Goal: Task Accomplishment & Management: Manage account settings

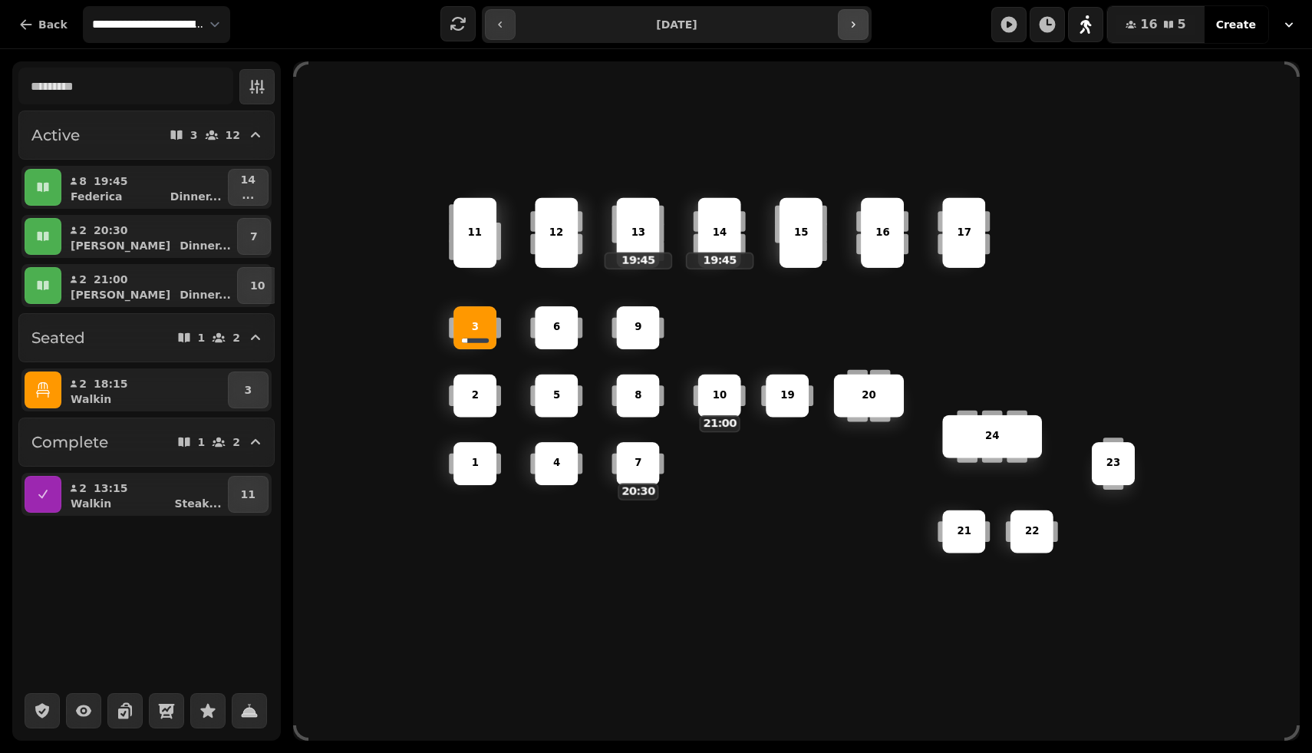
click at [854, 31] on button "button" at bounding box center [853, 24] width 31 height 31
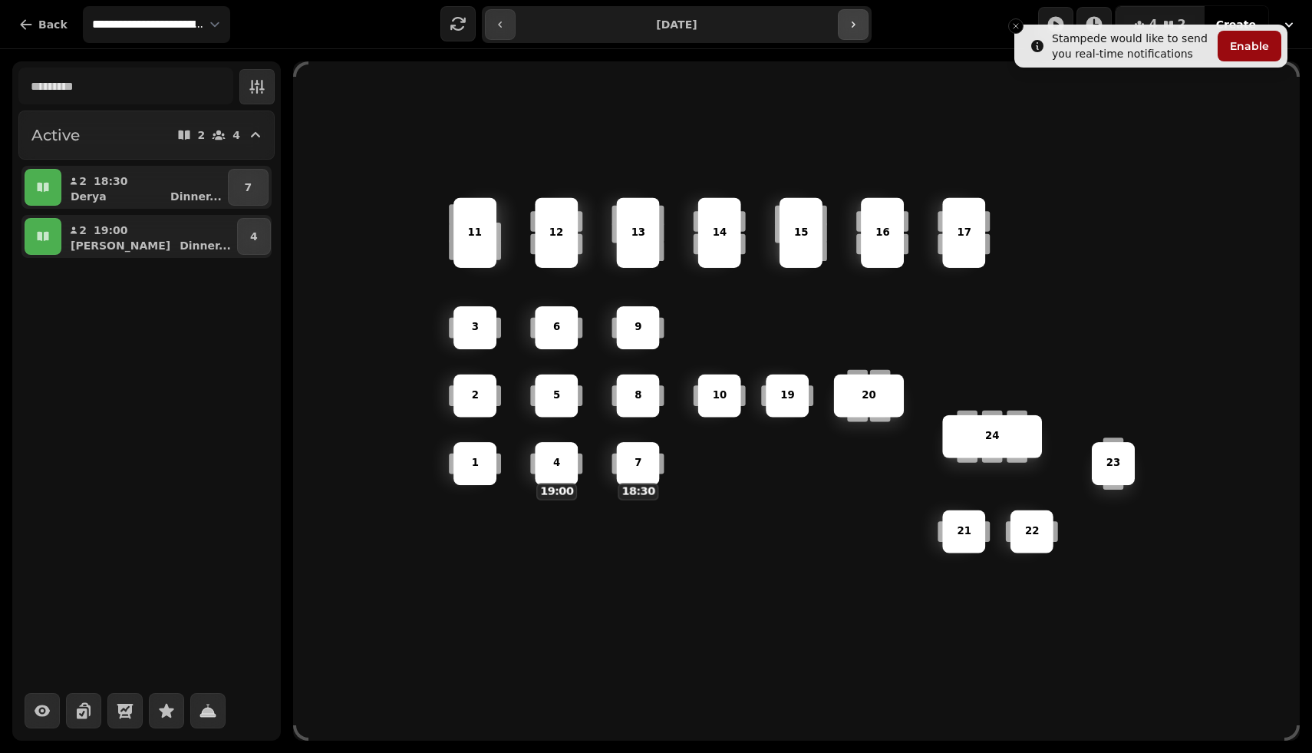
click at [841, 35] on button "button" at bounding box center [853, 24] width 31 height 31
click at [841, 34] on button "button" at bounding box center [853, 24] width 31 height 31
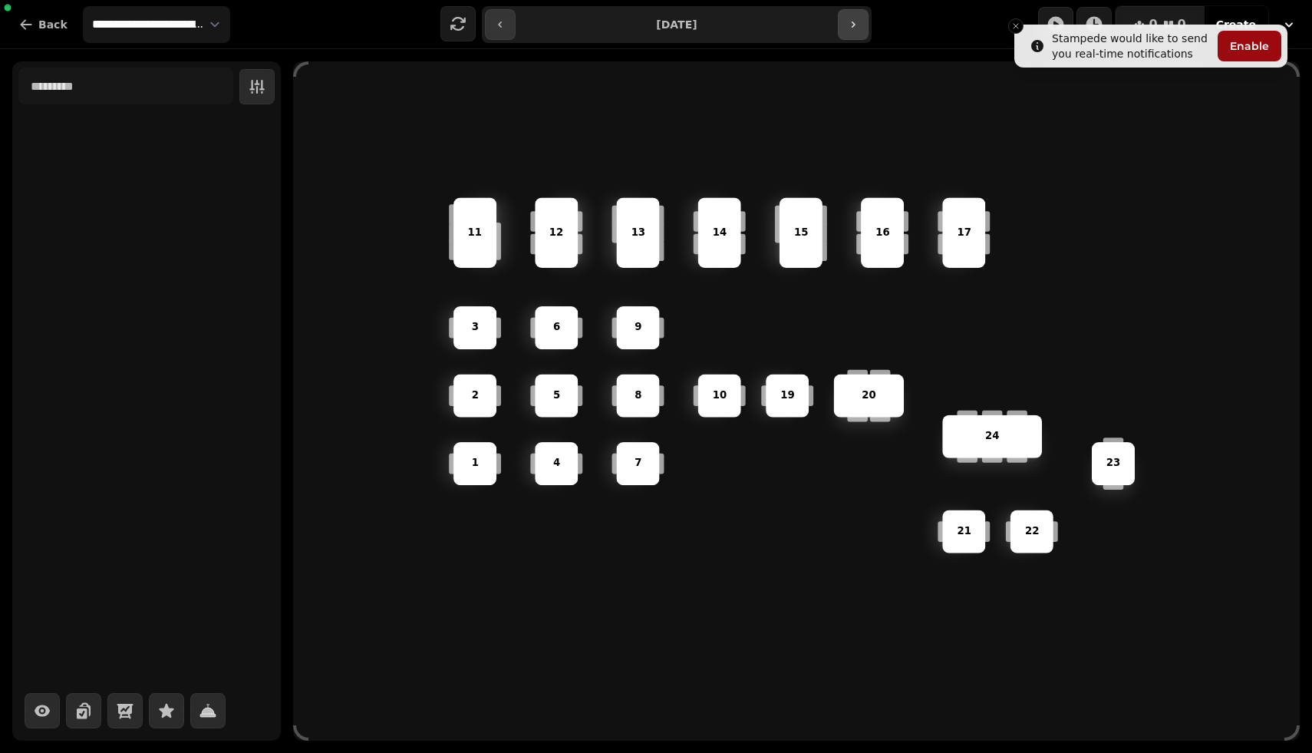
click at [841, 34] on button "button" at bounding box center [853, 24] width 31 height 31
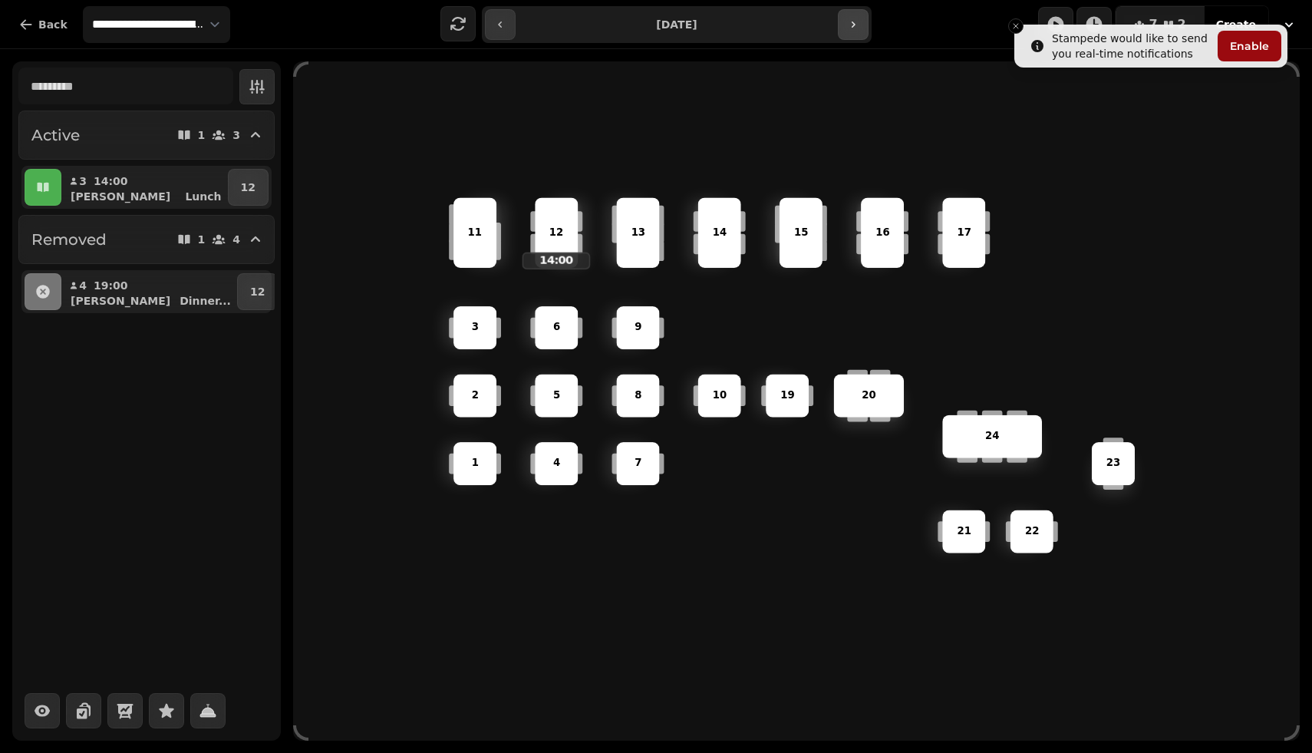
click at [847, 33] on button "button" at bounding box center [853, 24] width 31 height 31
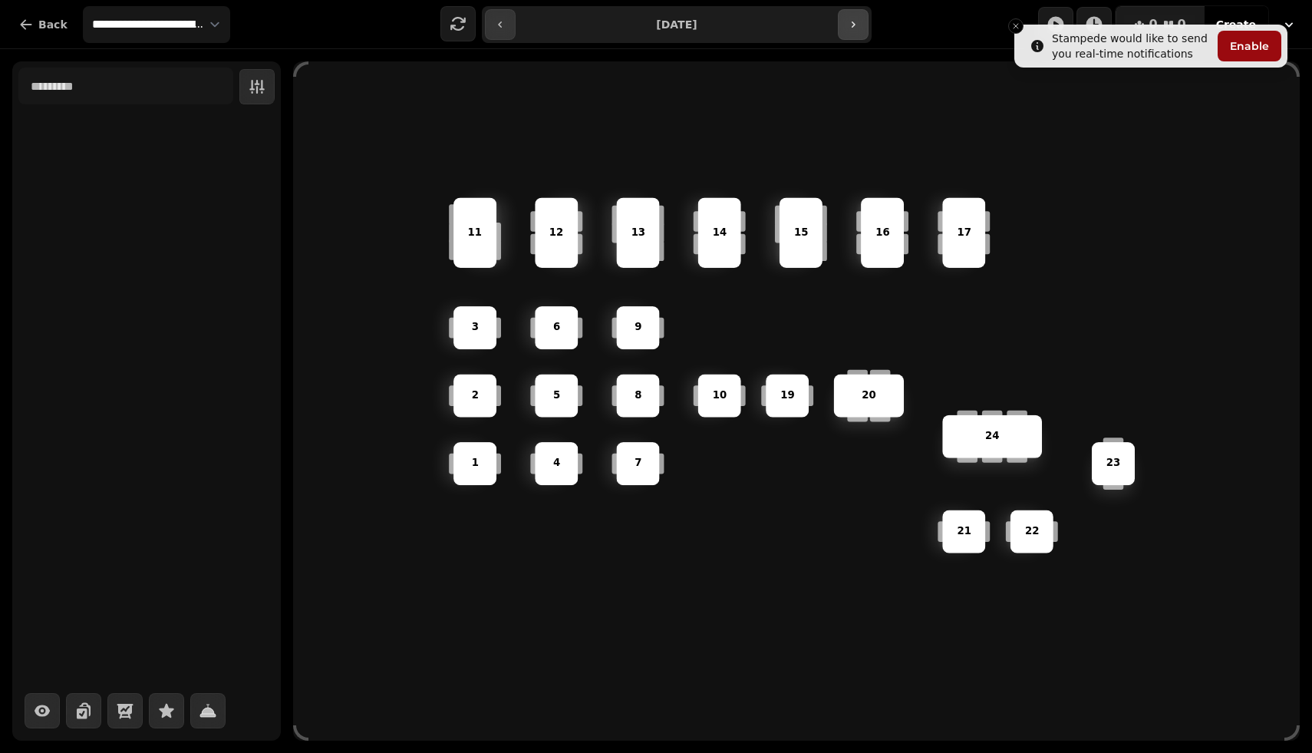
click at [847, 33] on button "button" at bounding box center [853, 24] width 31 height 31
type input "**********"
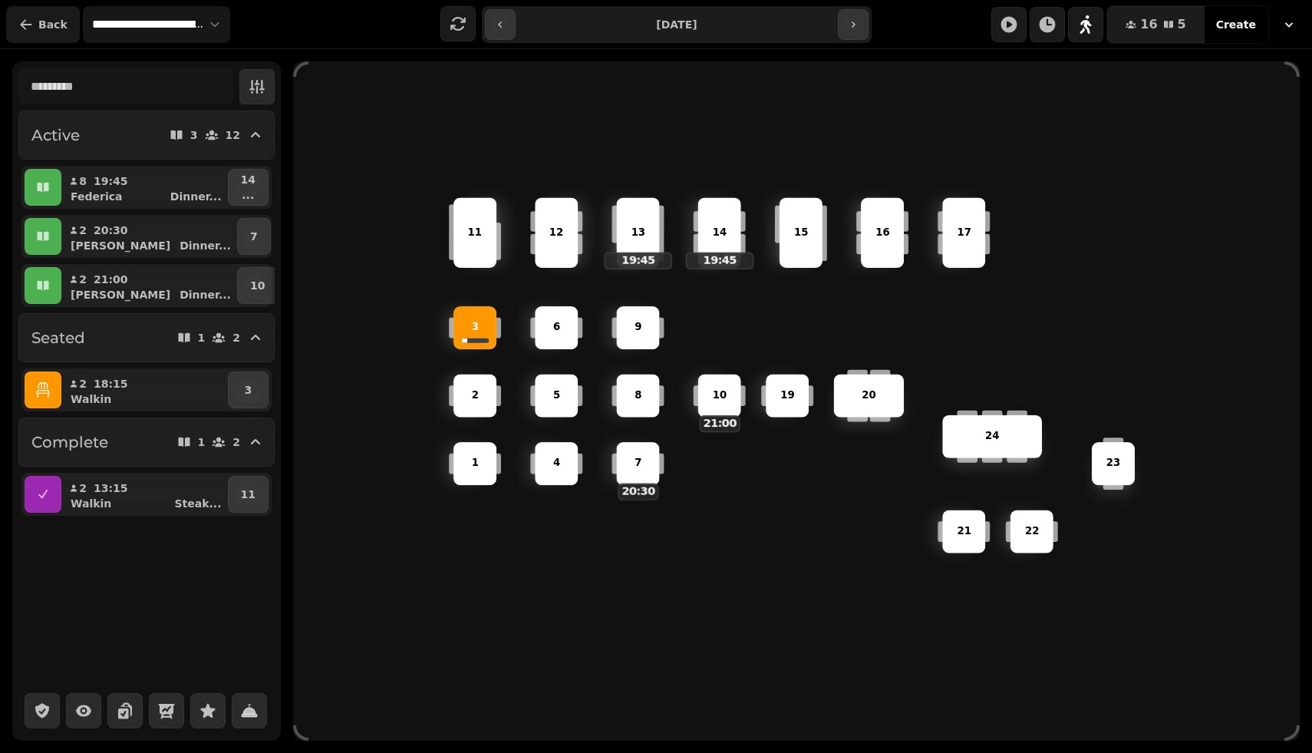
click at [35, 30] on button "Back" at bounding box center [43, 24] width 74 height 37
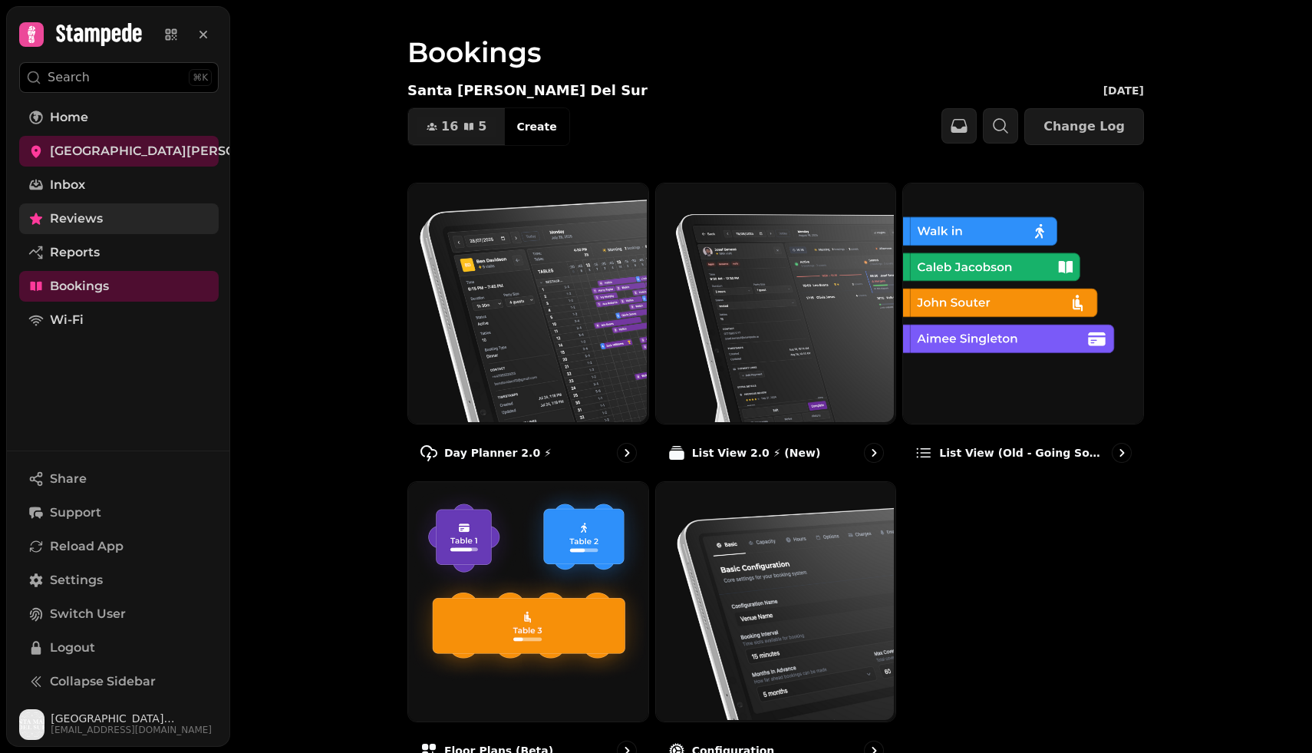
click at [89, 220] on span "Reviews" at bounding box center [76, 219] width 53 height 18
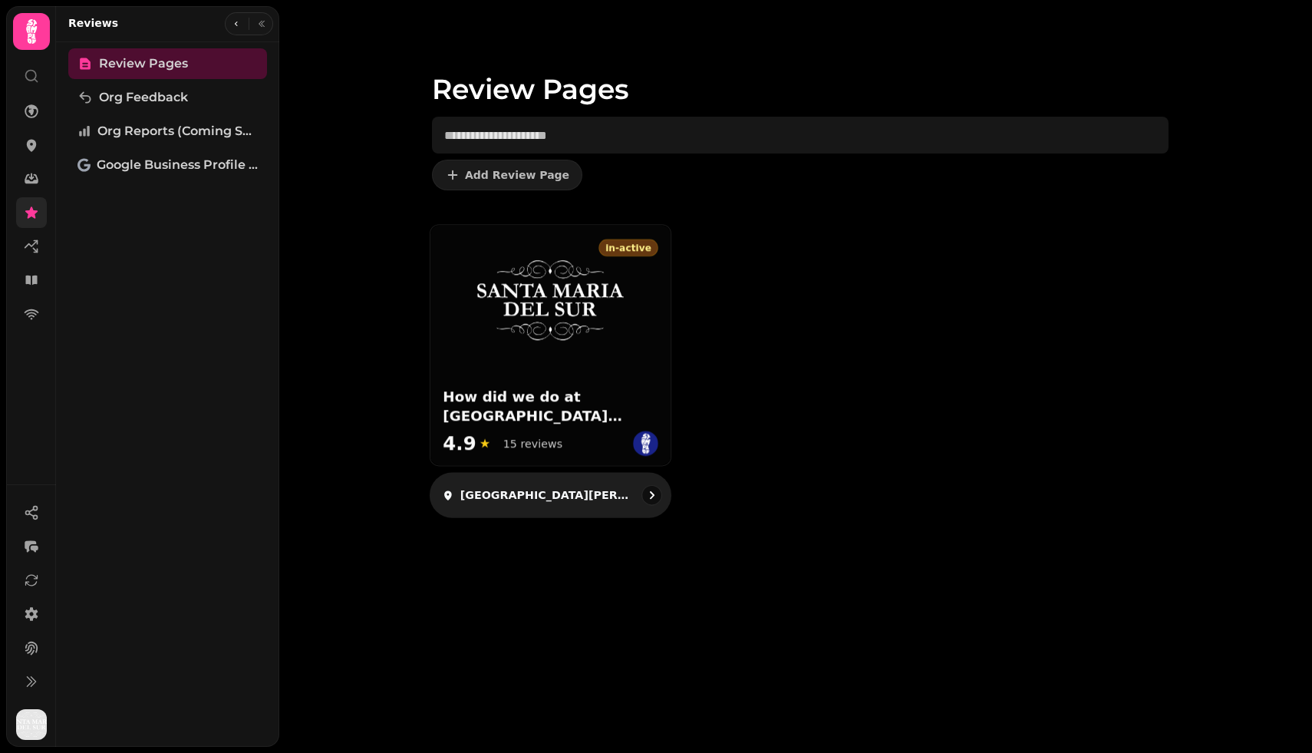
click at [505, 419] on h3 "How did we do at [GEOGRAPHIC_DATA][PERSON_NAME] [DATE]?" at bounding box center [551, 407] width 216 height 38
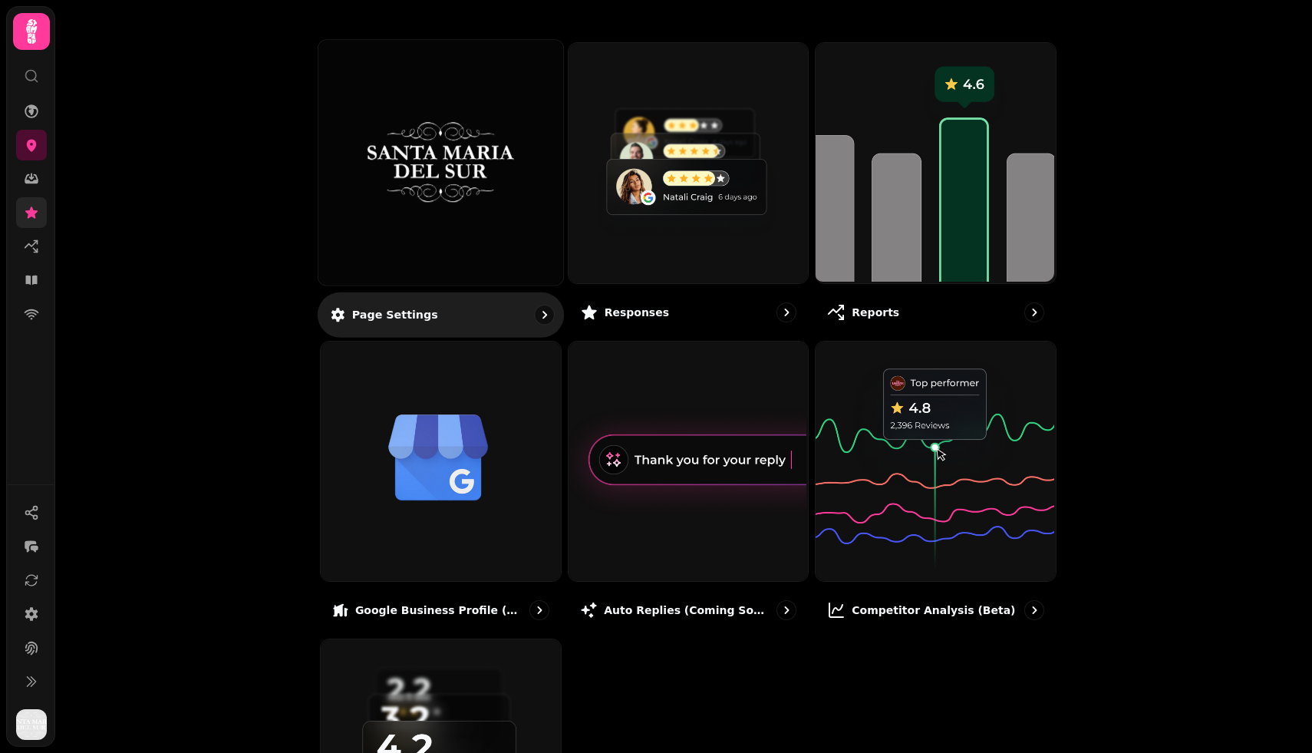
scroll to position [161, 0]
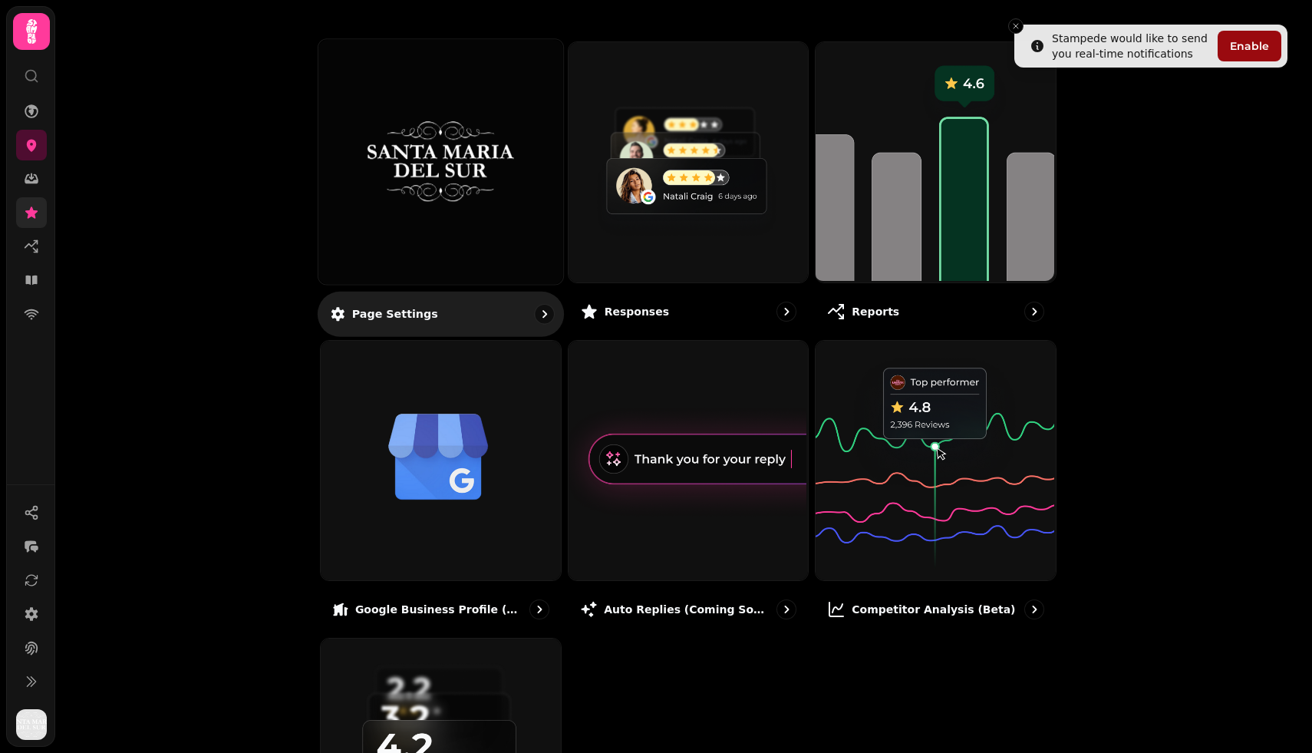
click at [440, 239] on div at bounding box center [441, 161] width 245 height 245
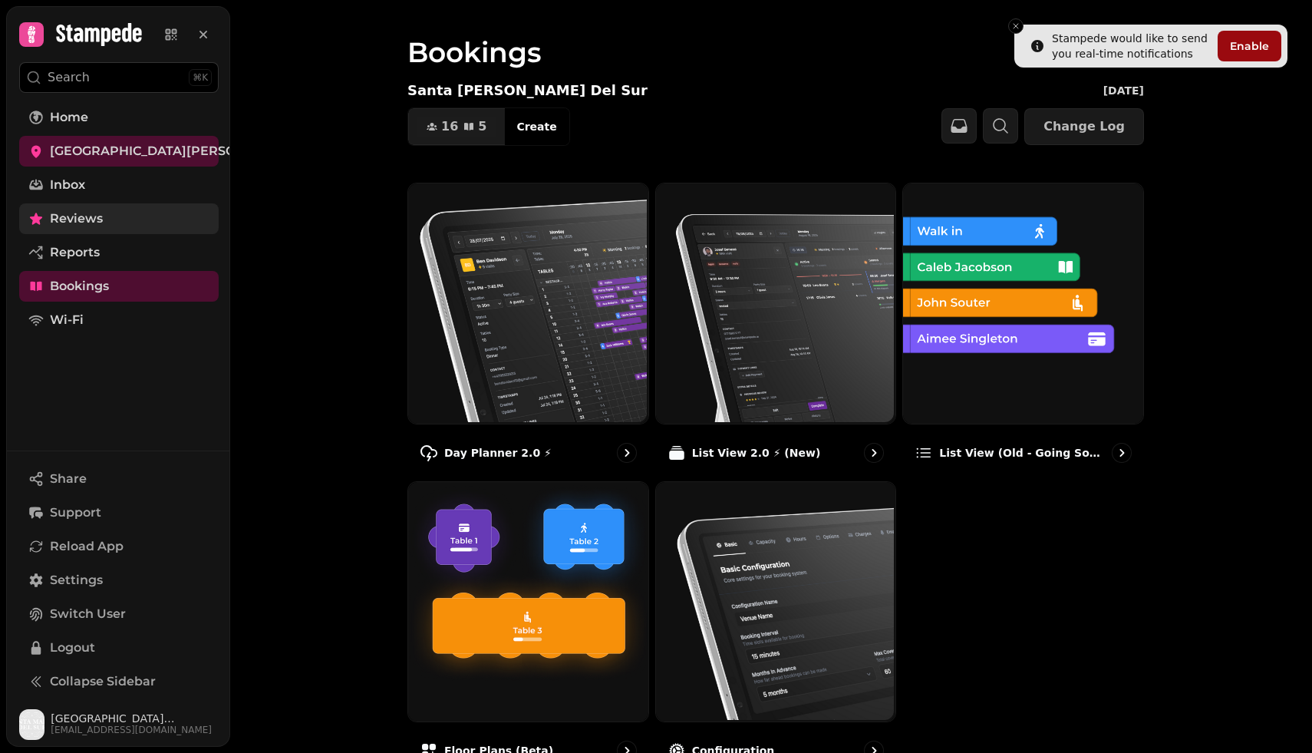
click at [72, 214] on span "Reviews" at bounding box center [76, 219] width 53 height 18
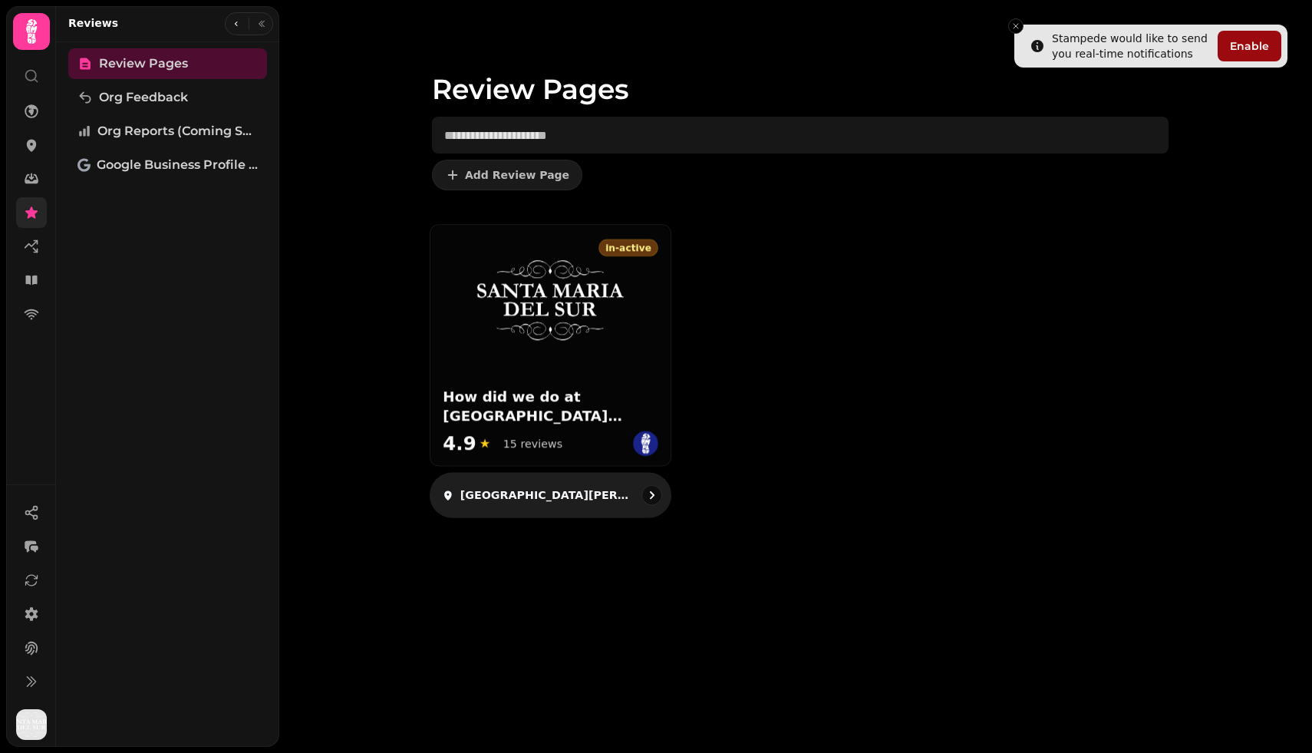
click at [525, 490] on p "[GEOGRAPHIC_DATA][PERSON_NAME]" at bounding box center [547, 494] width 173 height 15
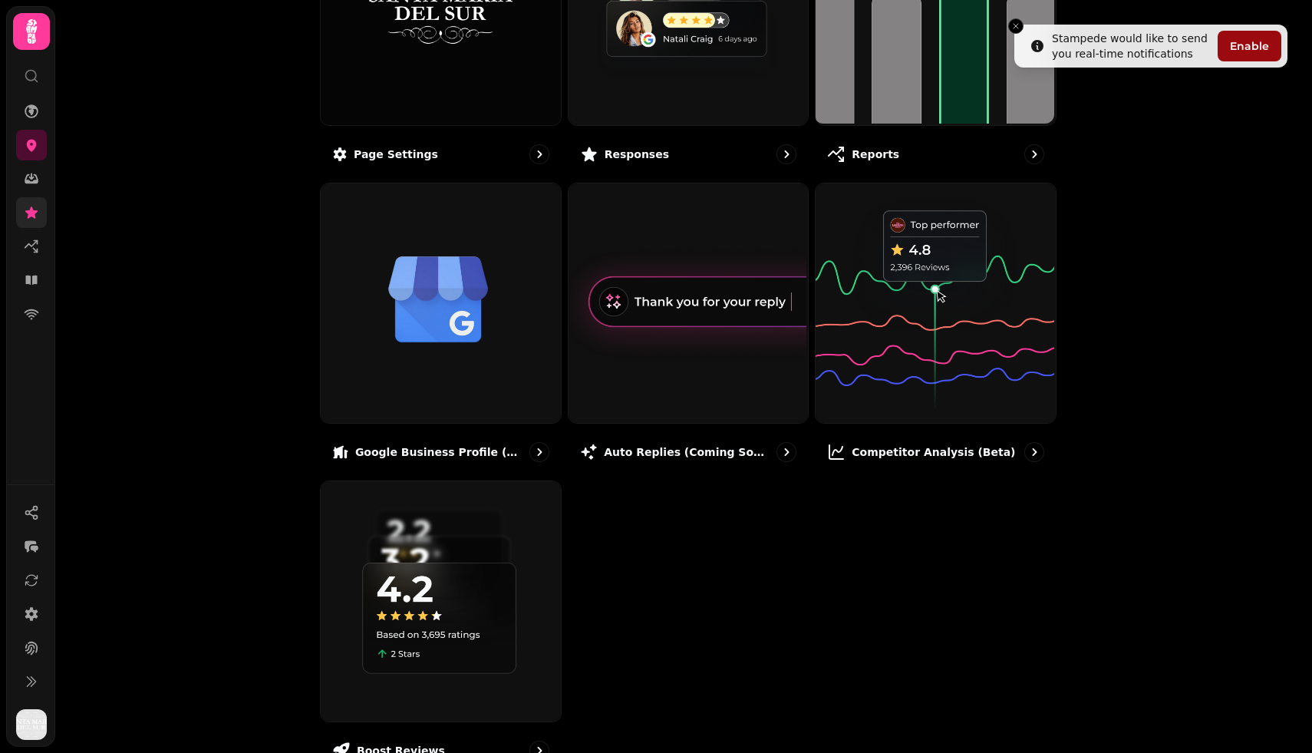
scroll to position [329, 0]
